Goal: Transaction & Acquisition: Purchase product/service

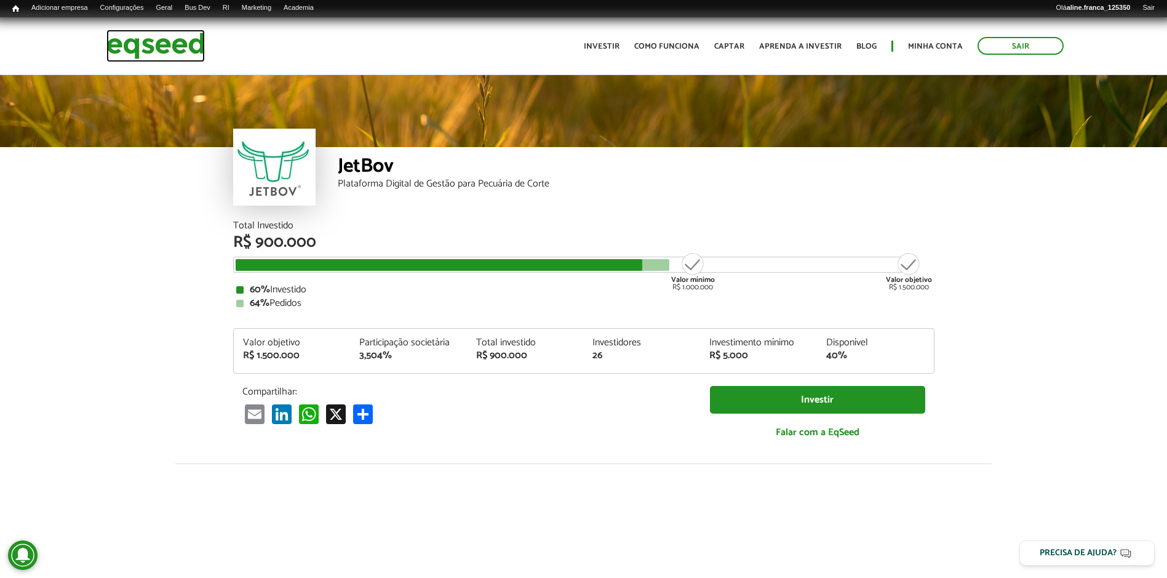
click at [176, 49] on img at bounding box center [155, 46] width 98 height 33
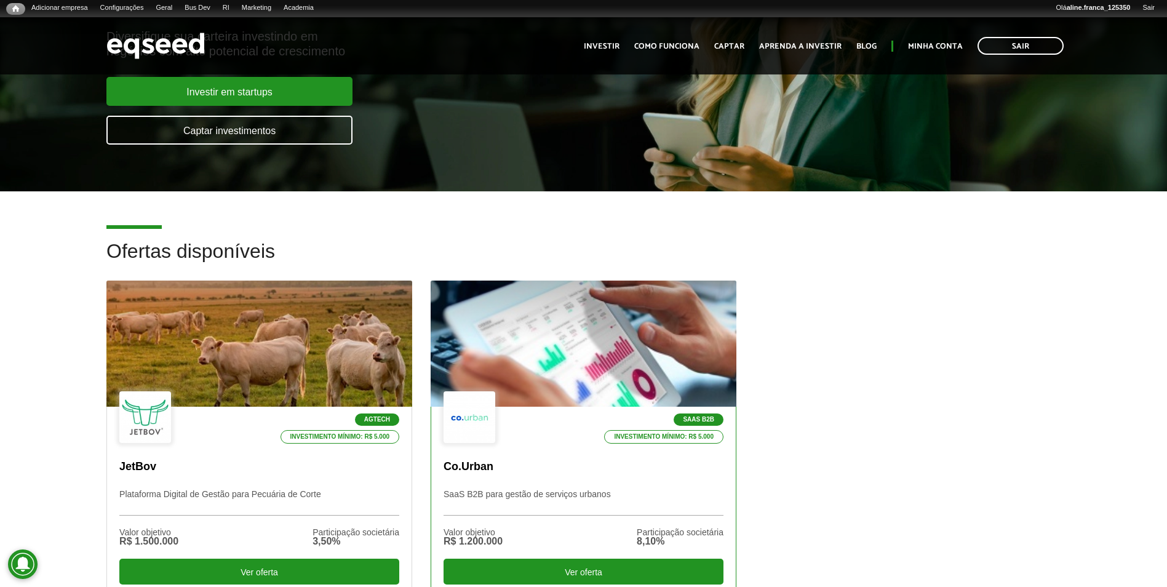
scroll to position [185, 0]
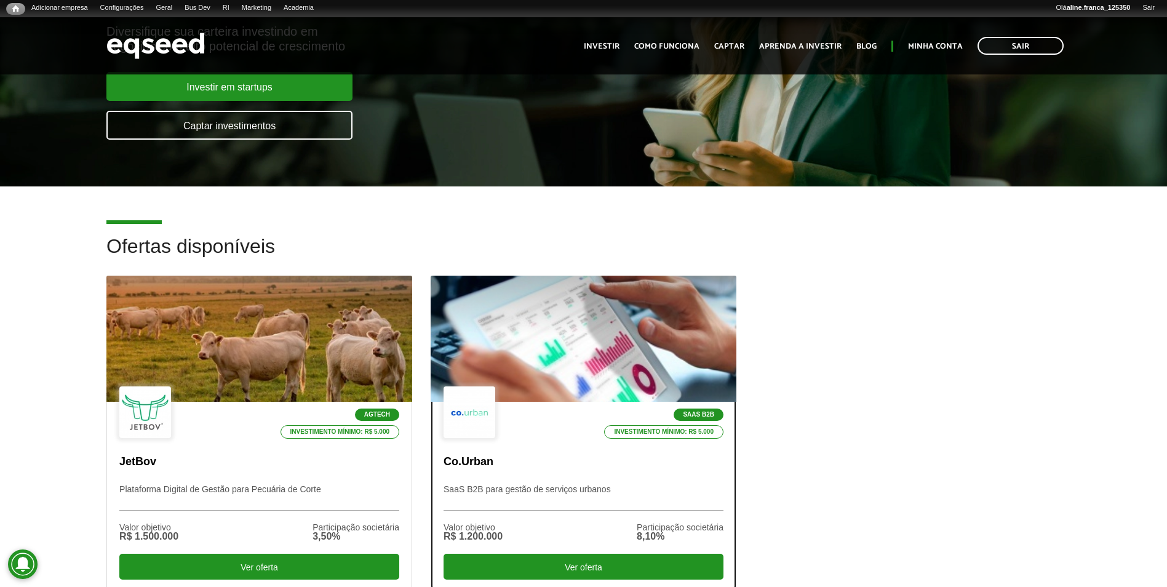
click at [526, 361] on div at bounding box center [583, 338] width 367 height 151
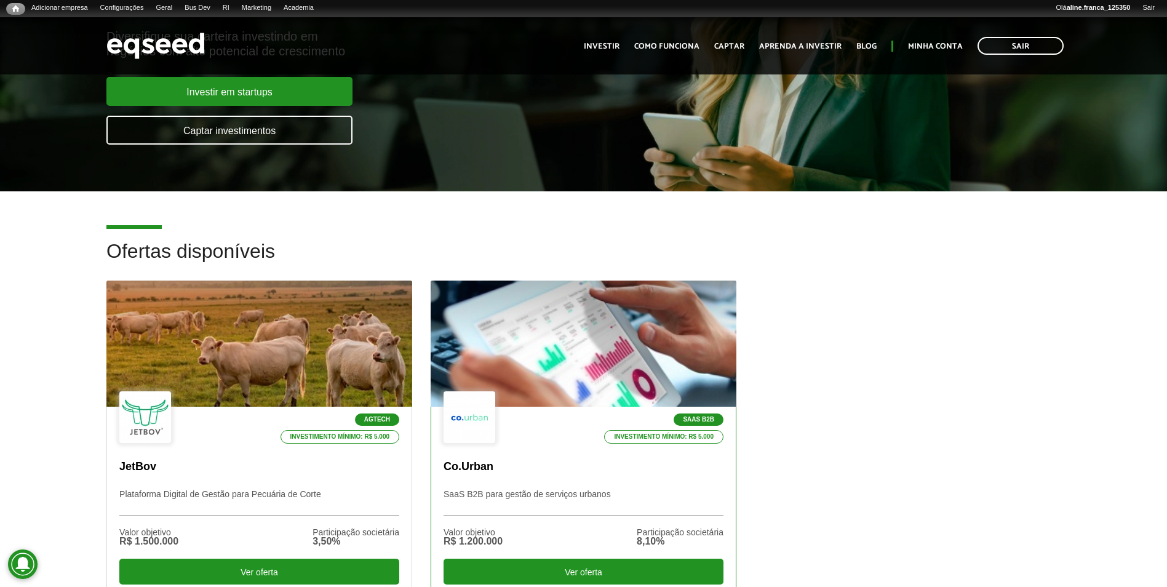
scroll to position [185, 0]
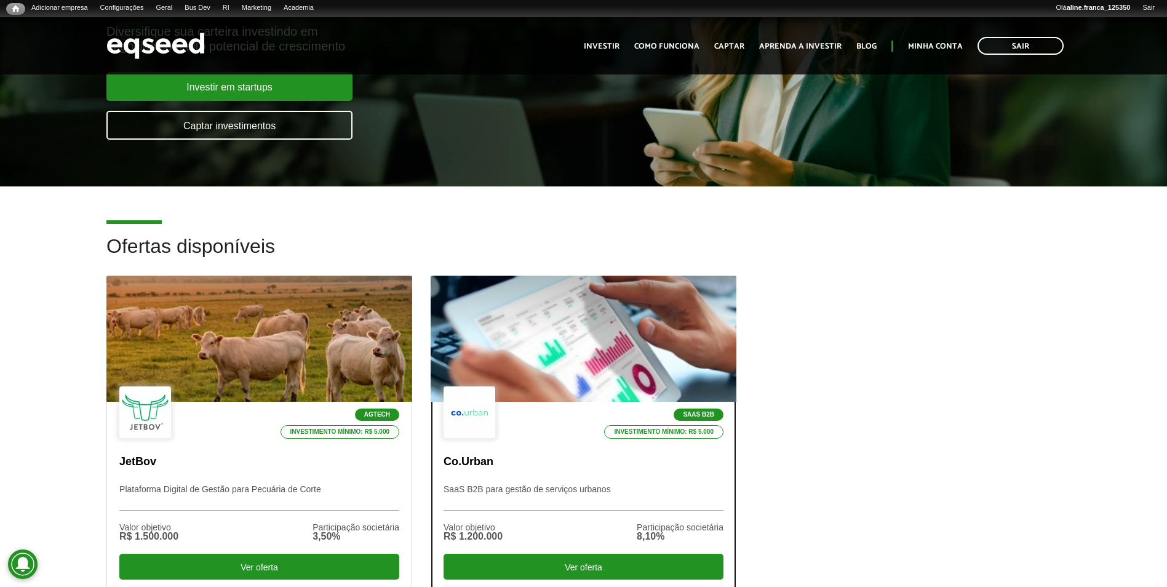
click at [652, 369] on div at bounding box center [583, 338] width 367 height 151
